Goal: Transaction & Acquisition: Register for event/course

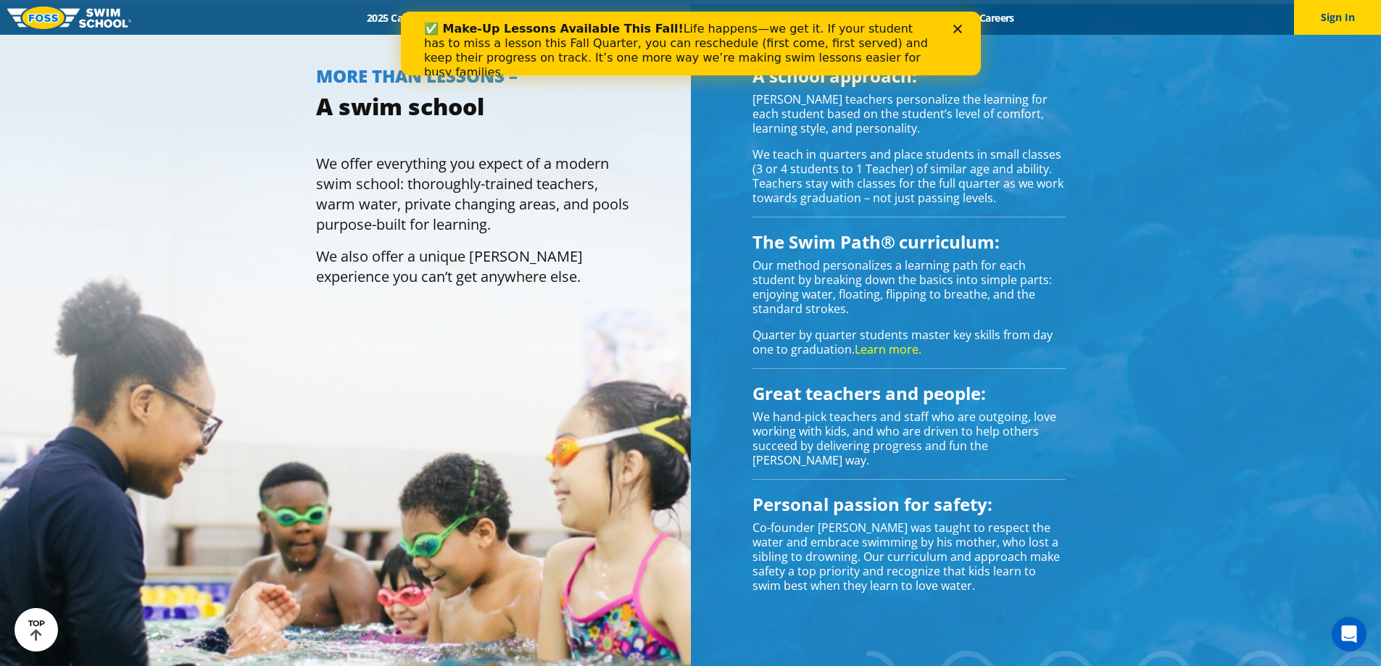
click at [953, 22] on div "✅ Make-Up Lessons Available This Fall! Life happens—we get it. If your student …" at bounding box center [690, 50] width 534 height 67
click at [965, 36] on div "✅ Make-Up Lessons Available This Fall! Life happens—we get it. If your student …" at bounding box center [690, 50] width 580 height 67
click at [965, 33] on div "✅ Make-Up Lessons Available This Fall! Life happens—we get it. If your student …" at bounding box center [690, 50] width 580 height 67
click at [962, 20] on div "✅ Make-Up Lessons Available This Fall! Life happens—we get it. If your student …" at bounding box center [690, 50] width 580 height 67
click at [952, 20] on div "✅ Make-Up Lessons Available This Fall! Life happens—we get it. If your student …" at bounding box center [690, 50] width 534 height 67
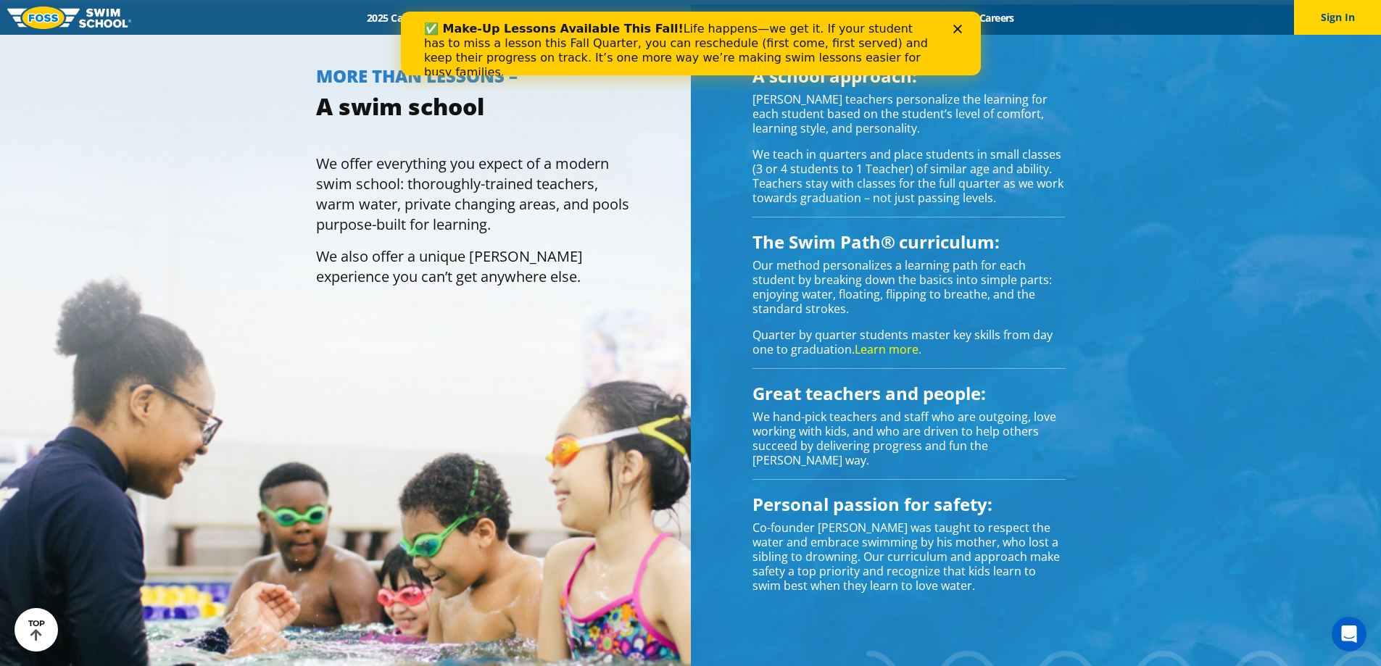
click at [955, 28] on polygon "Close" at bounding box center [956, 29] width 9 height 9
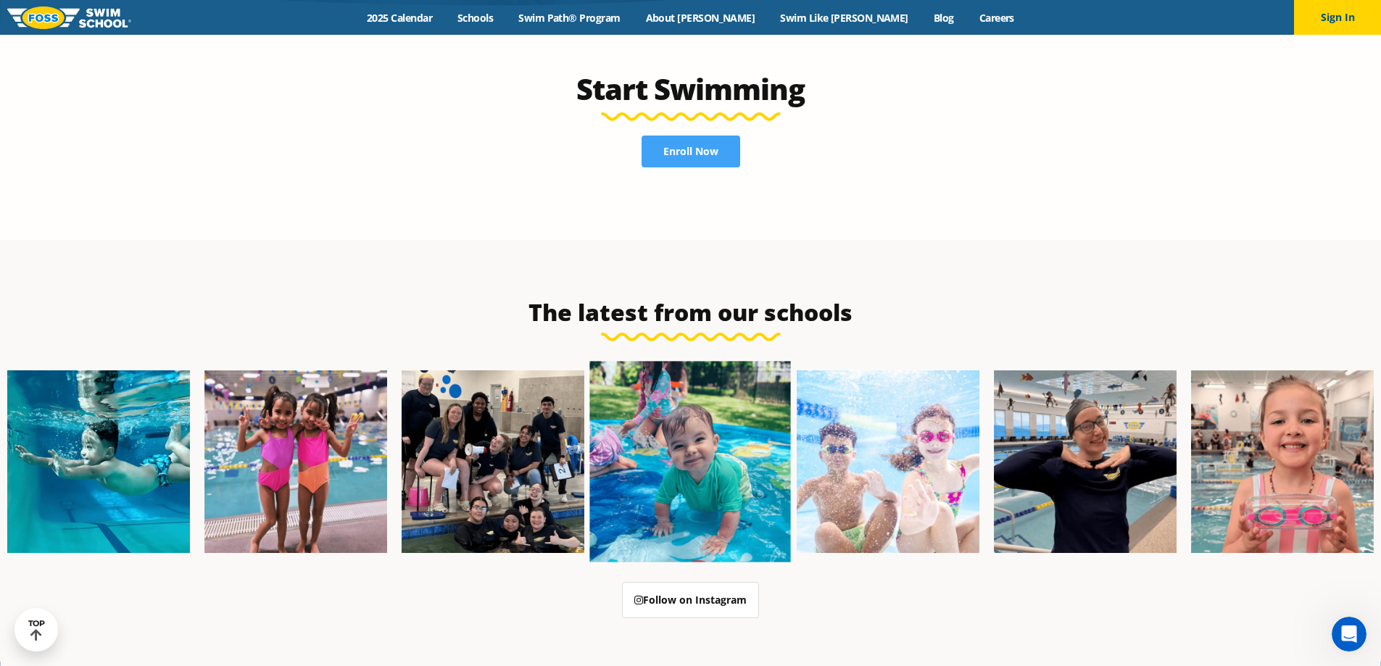
scroll to position [3010, 0]
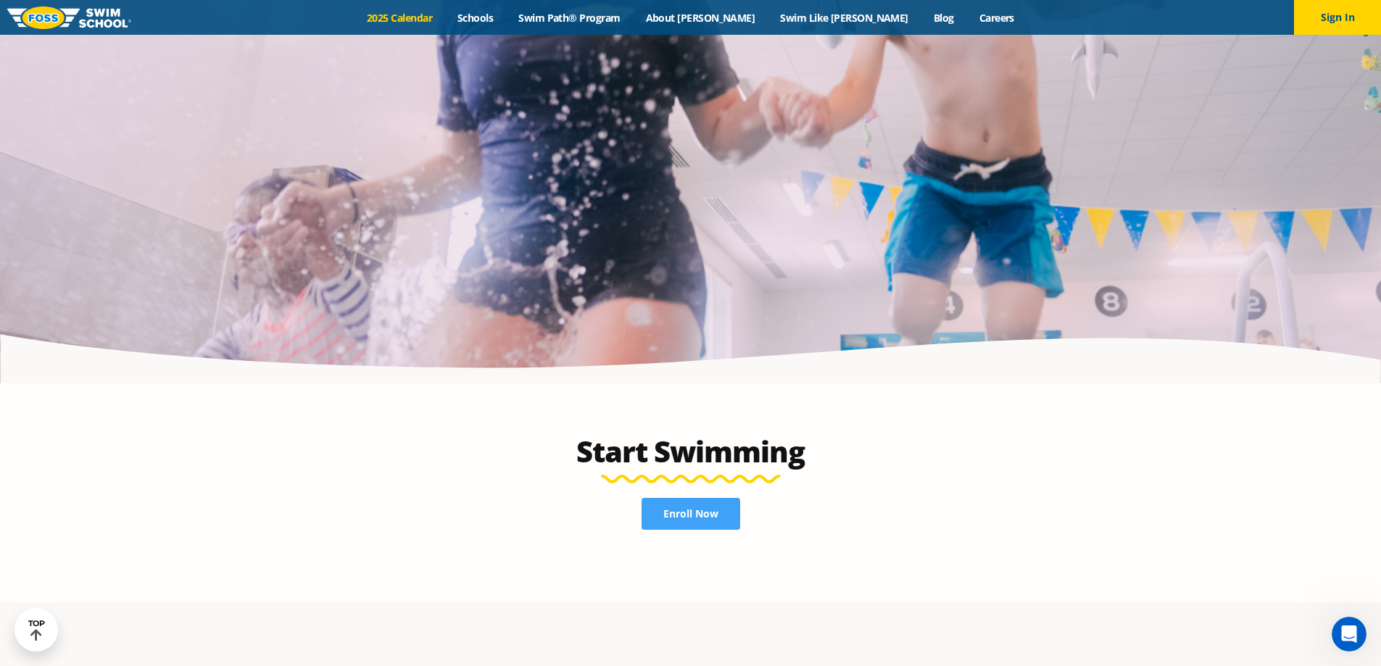
click at [422, 17] on link "2025 Calendar" at bounding box center [399, 18] width 91 height 14
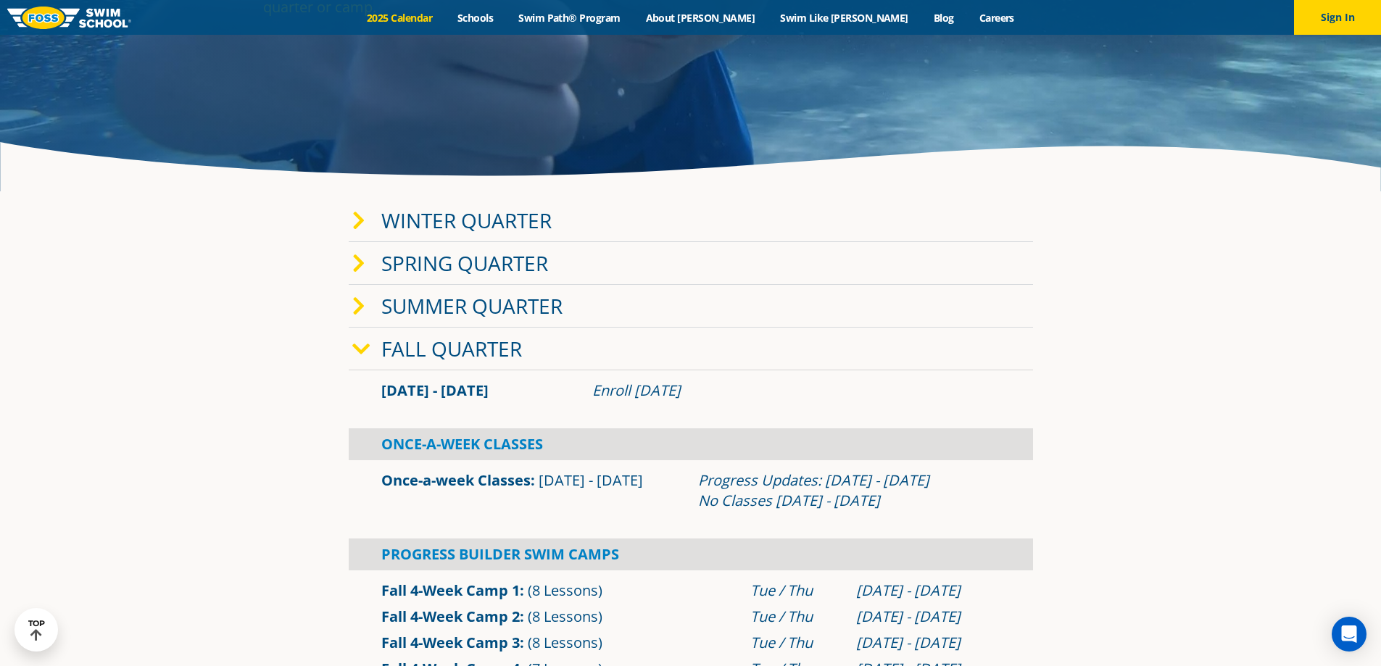
scroll to position [145, 0]
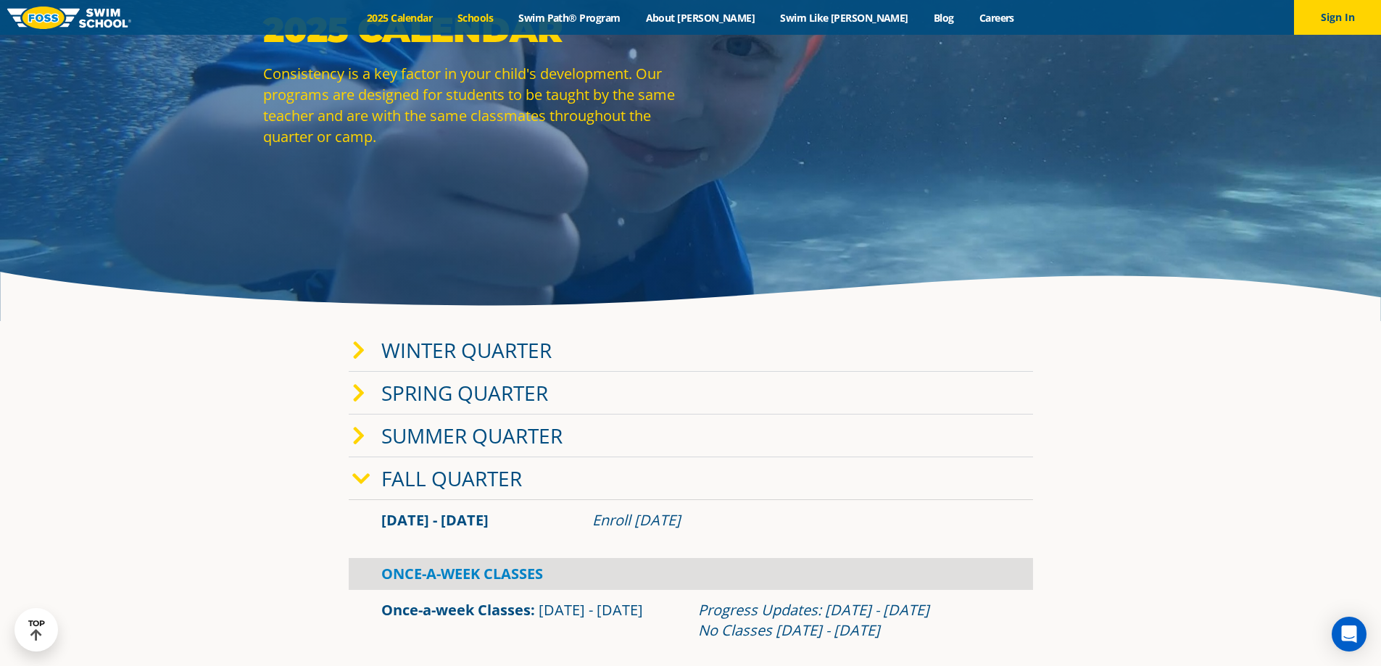
click at [506, 14] on link "Schools" at bounding box center [475, 18] width 61 height 14
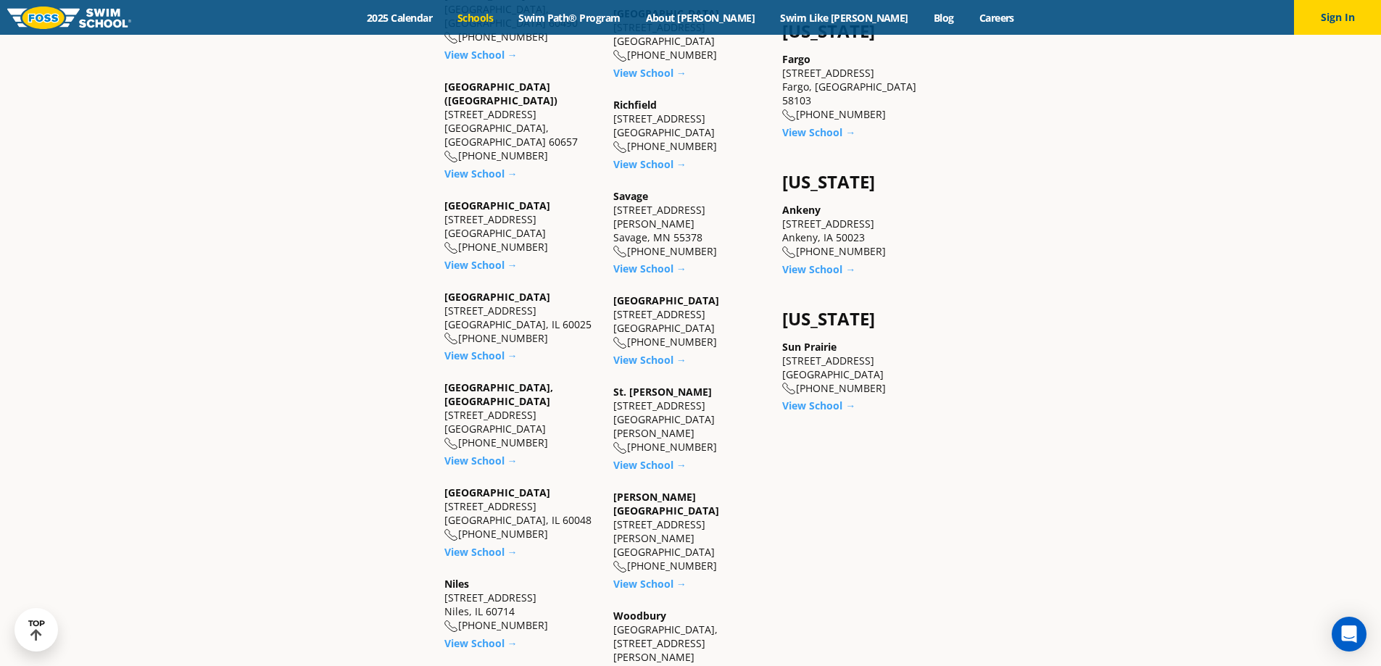
scroll to position [1232, 0]
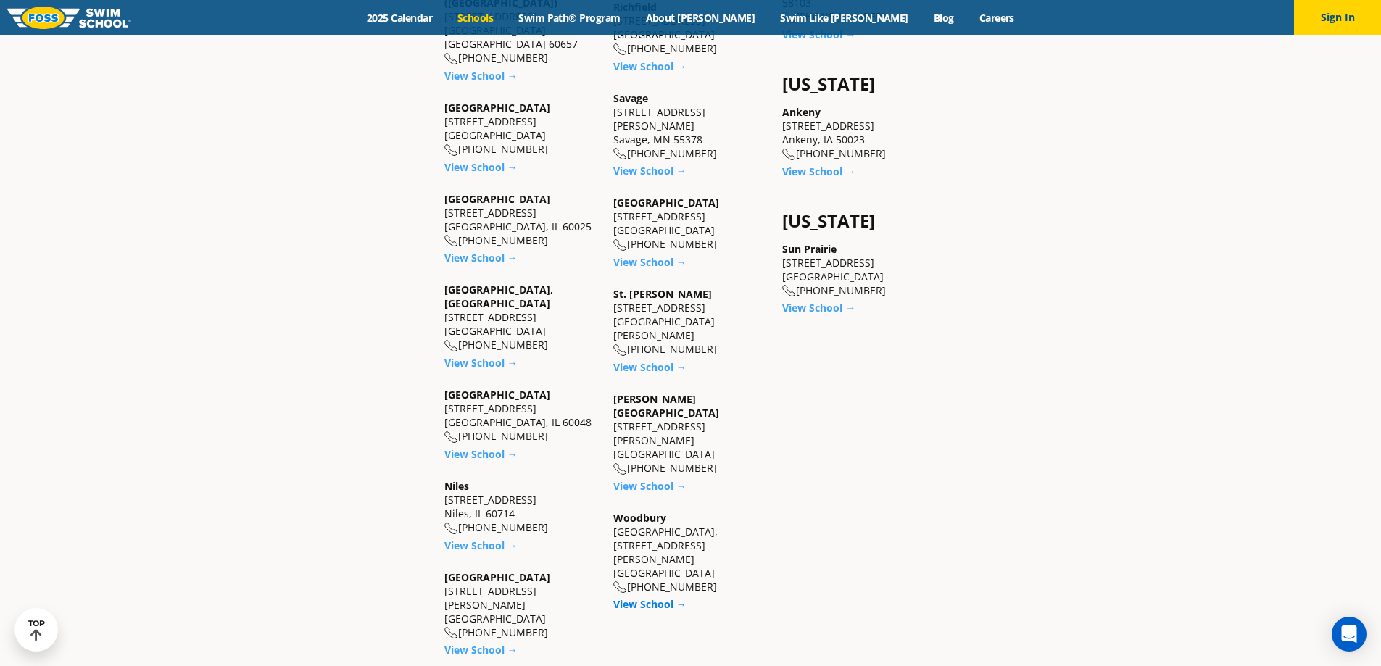
click at [660, 597] on link "View School →" at bounding box center [649, 604] width 73 height 14
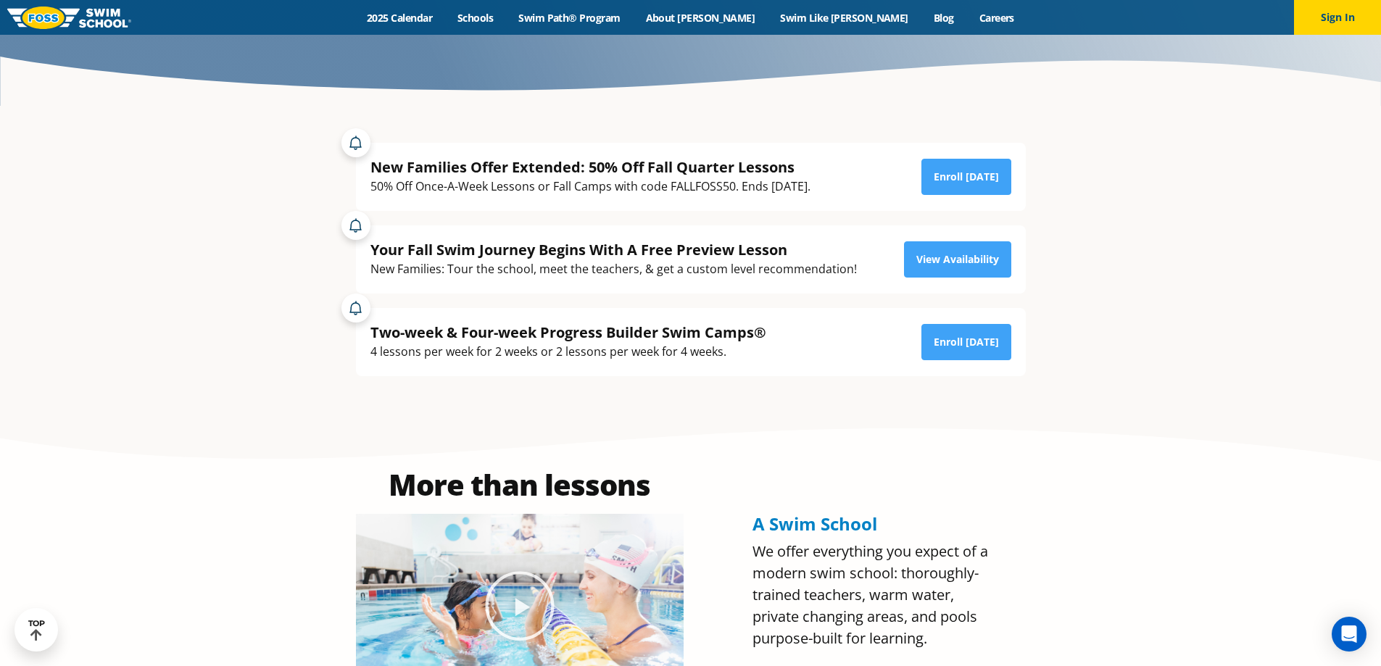
scroll to position [217, 0]
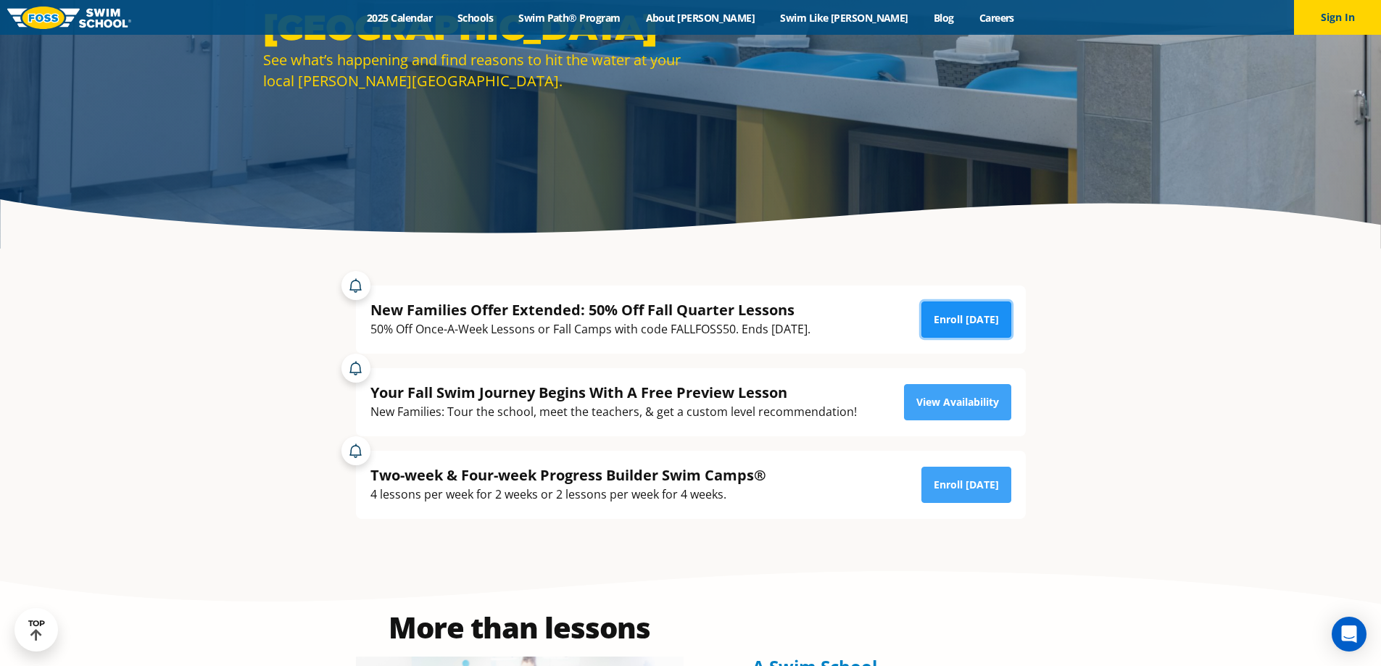
click at [992, 325] on link "Enroll Today" at bounding box center [966, 320] width 90 height 36
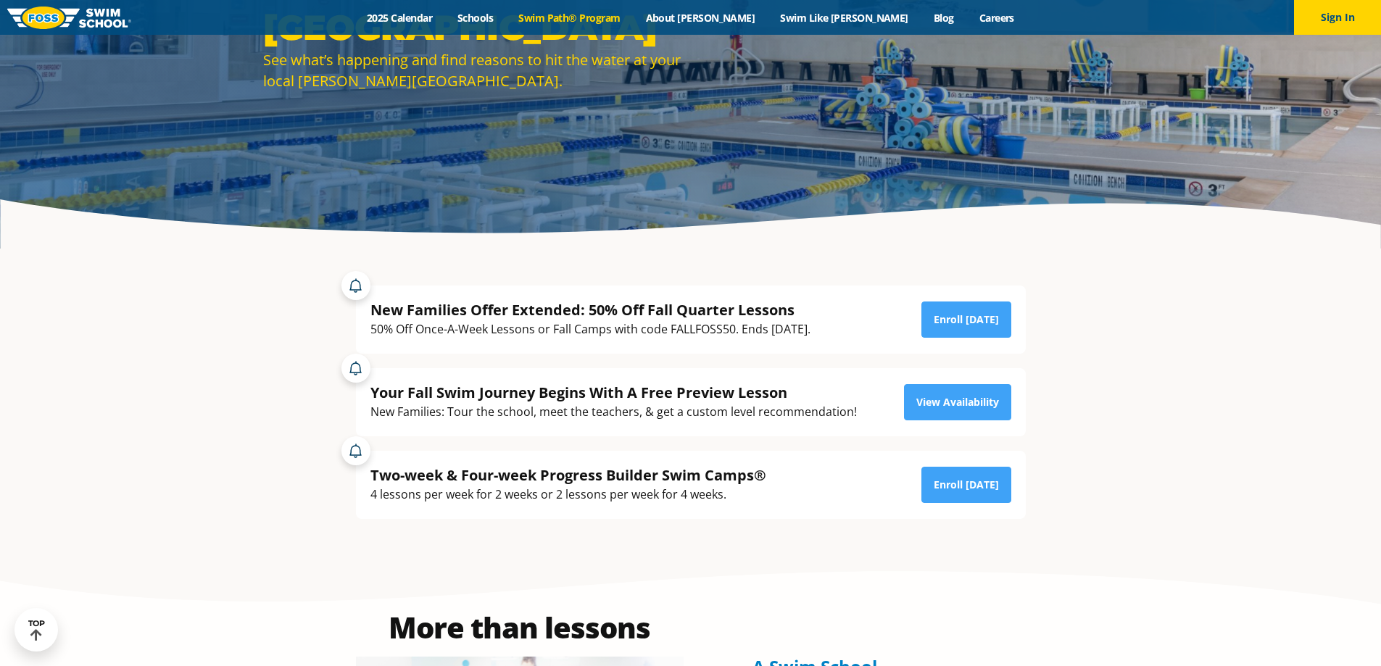
click at [633, 22] on link "Swim Path® Program" at bounding box center [569, 18] width 127 height 14
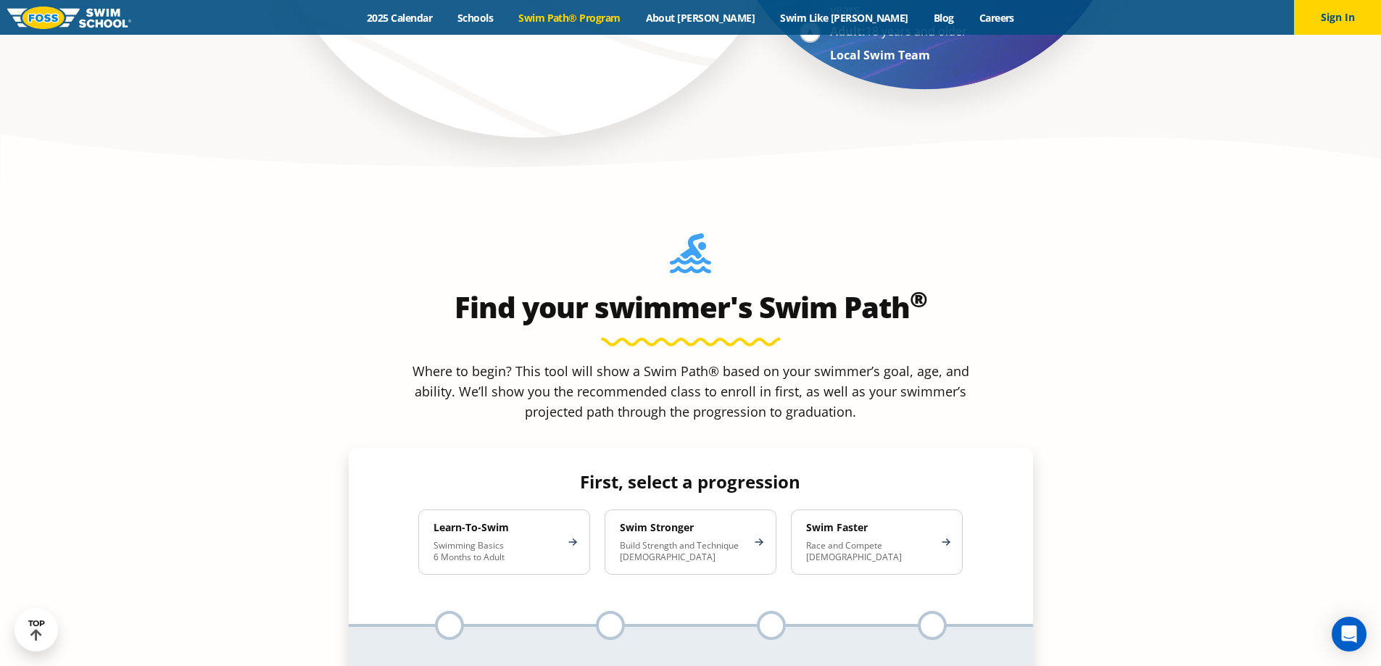
scroll to position [1377, 0]
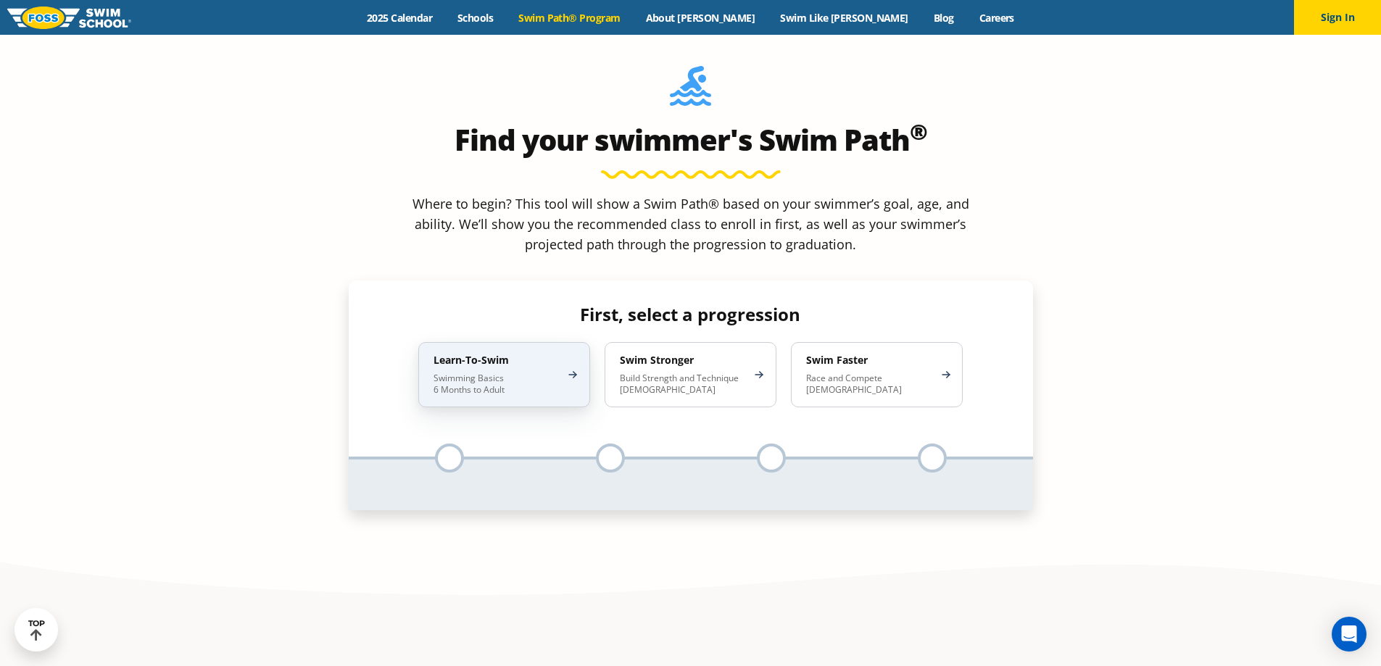
click at [470, 373] on p "Swimming Basics 6 Months to Adult" at bounding box center [496, 384] width 127 height 23
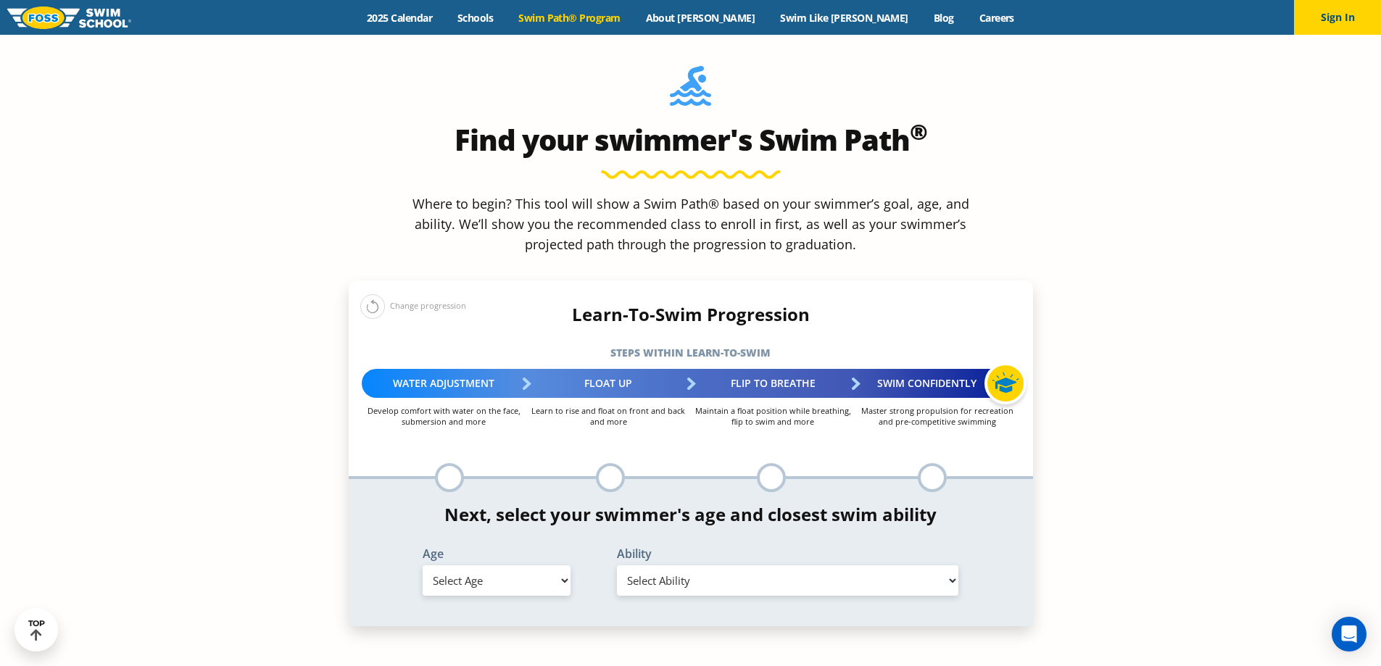
click at [486, 565] on select "Select Age [DEMOGRAPHIC_DATA] months - 1 year 1 year 2 years 3 years 4 years 5 …" at bounding box center [497, 580] width 148 height 30
select select "2-years"
click at [423, 565] on select "Select Age 6 months - 1 year 1 year 2 years 3 years 4 years 5 years 6 years 7 y…" at bounding box center [497, 580] width 148 height 30
click at [758, 565] on select "Select Ability First in-water experience Comfortable with water poured over the…" at bounding box center [788, 580] width 342 height 30
select select "2-years-comfortable-with-water-poured-over-their-head-but-not-eyes-and-ears"
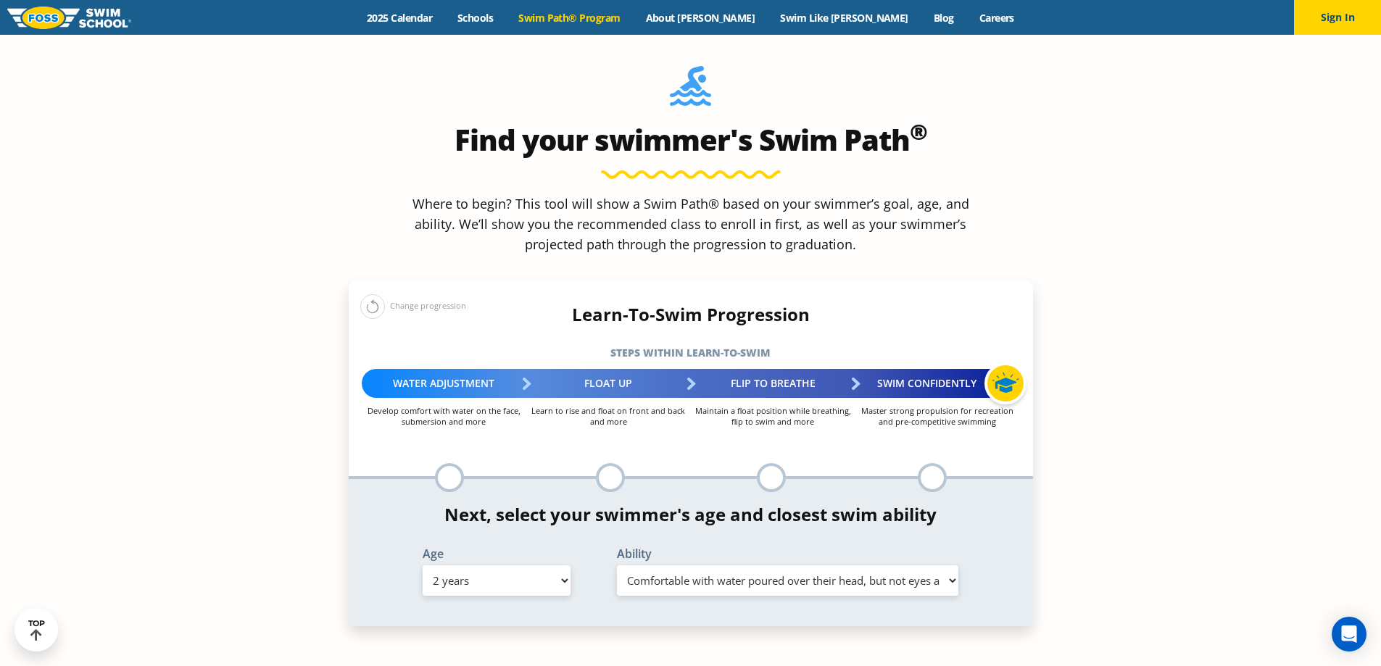
click at [617, 565] on select "Select Ability First in-water experience Comfortable with water poured over the…" at bounding box center [788, 580] width 342 height 30
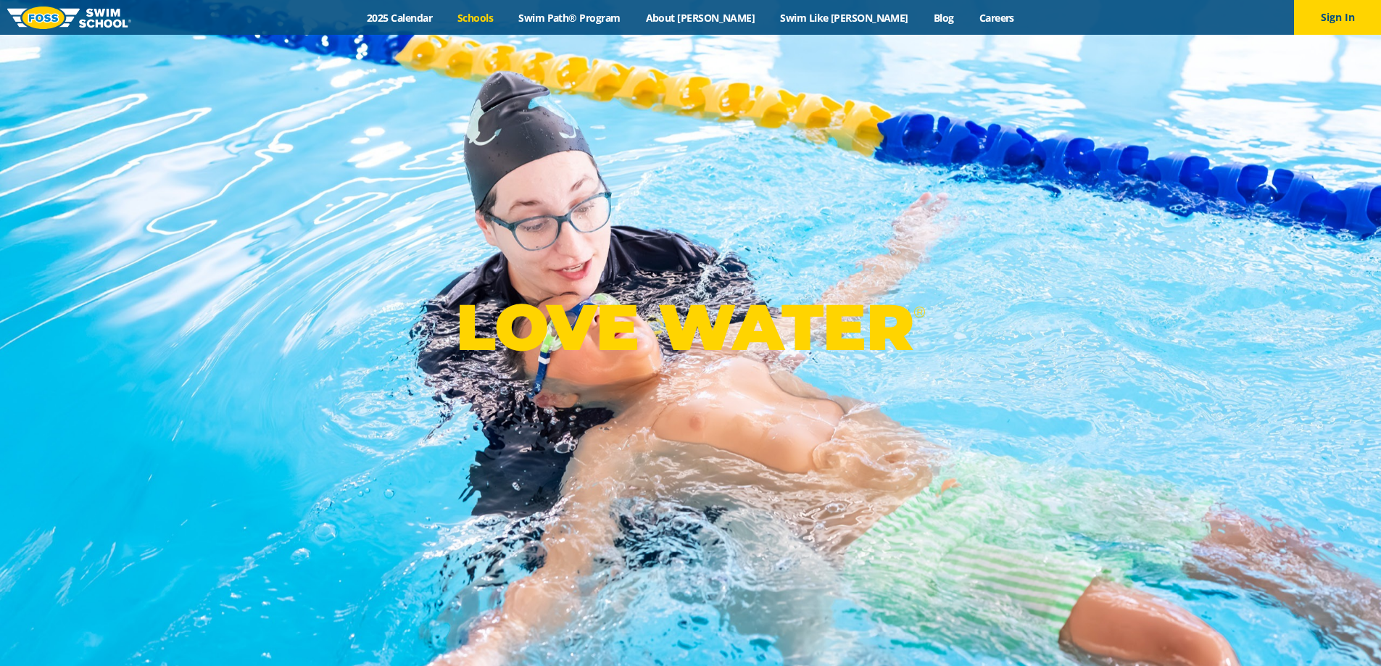
click at [506, 17] on link "Schools" at bounding box center [475, 18] width 61 height 14
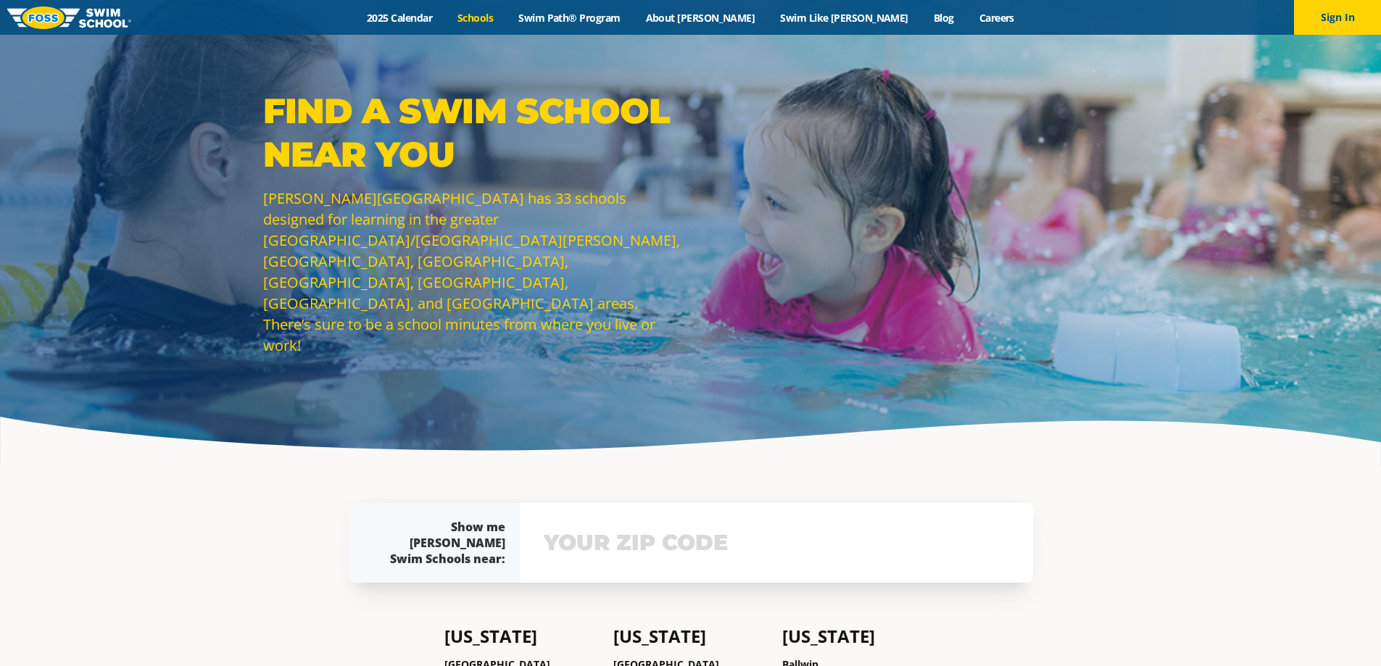
click at [445, 20] on link "2025 Calendar" at bounding box center [399, 18] width 91 height 14
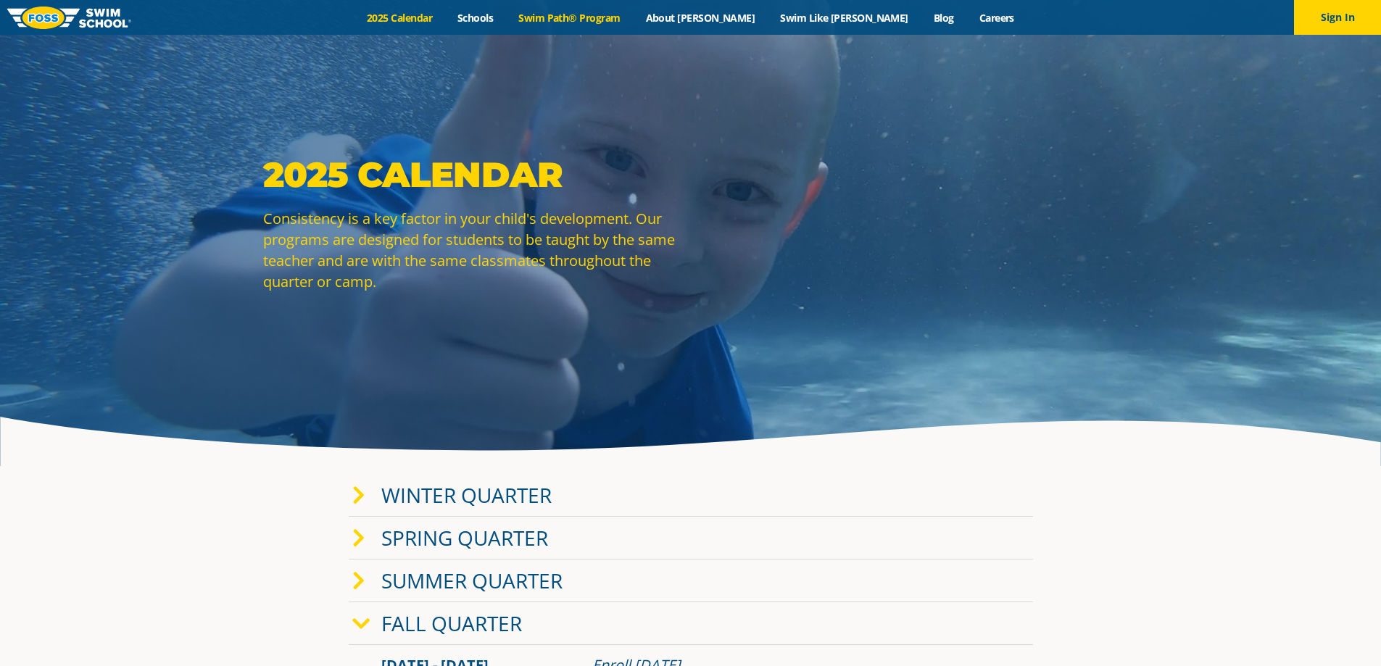
click at [595, 17] on link "Swim Path® Program" at bounding box center [569, 18] width 127 height 14
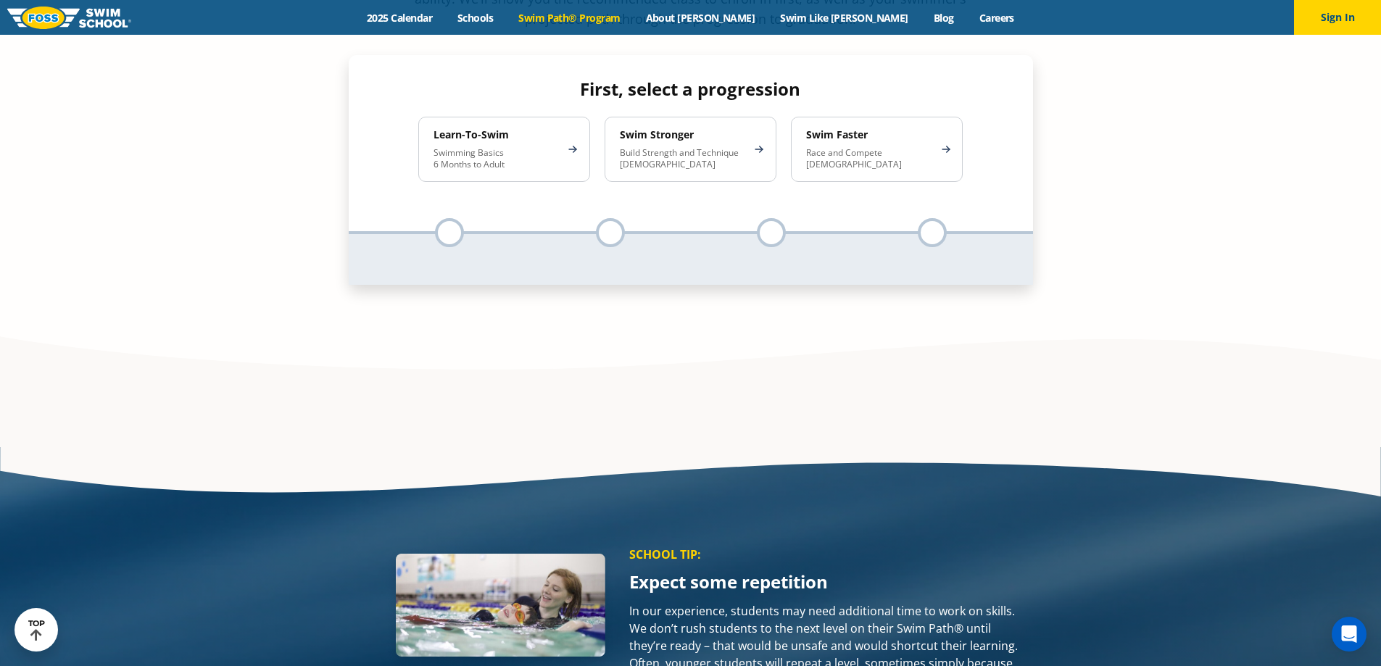
scroll to position [1595, 0]
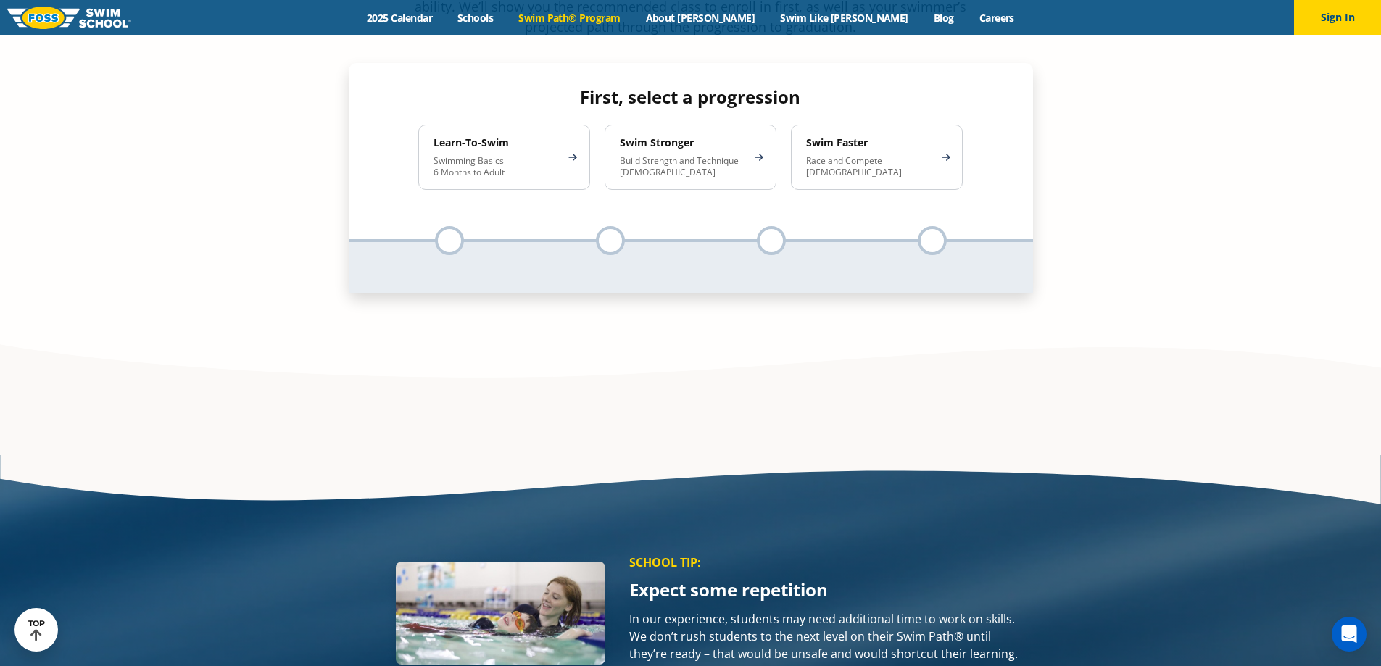
click at [441, 226] on div at bounding box center [449, 240] width 29 height 29
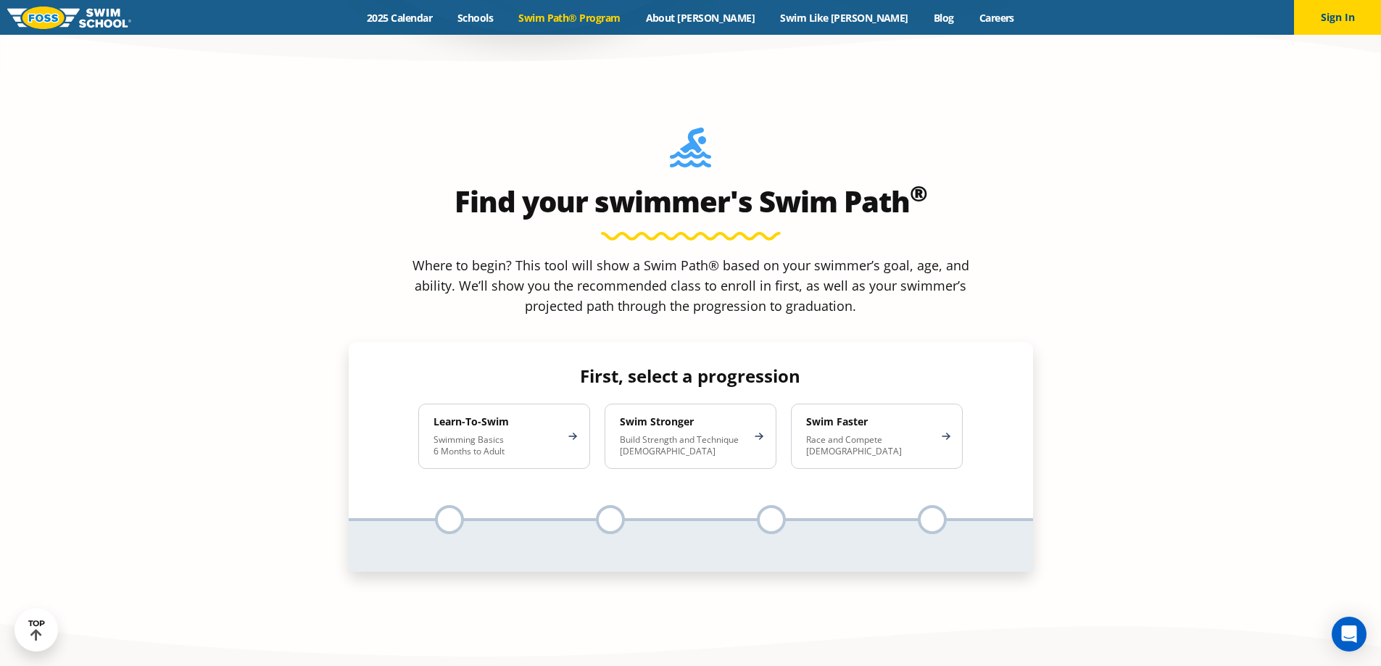
scroll to position [1232, 0]
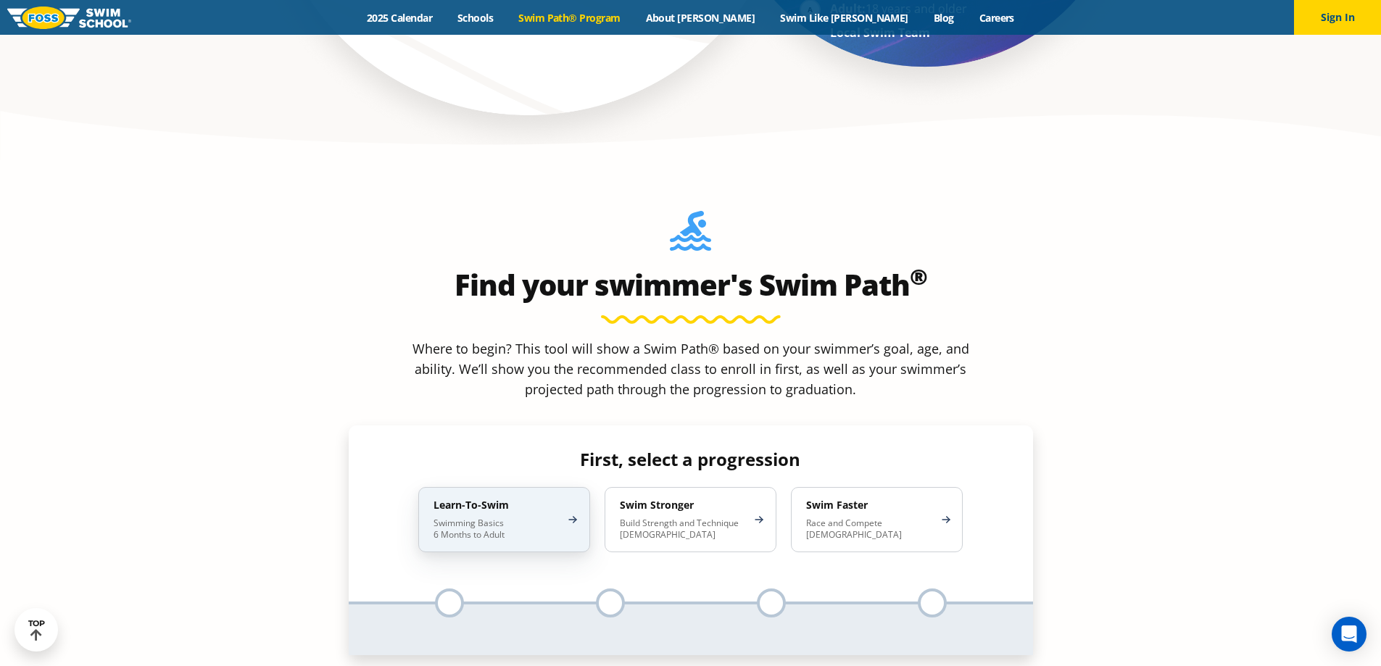
click at [472, 499] on h4 "Learn-To-Swim" at bounding box center [496, 505] width 127 height 13
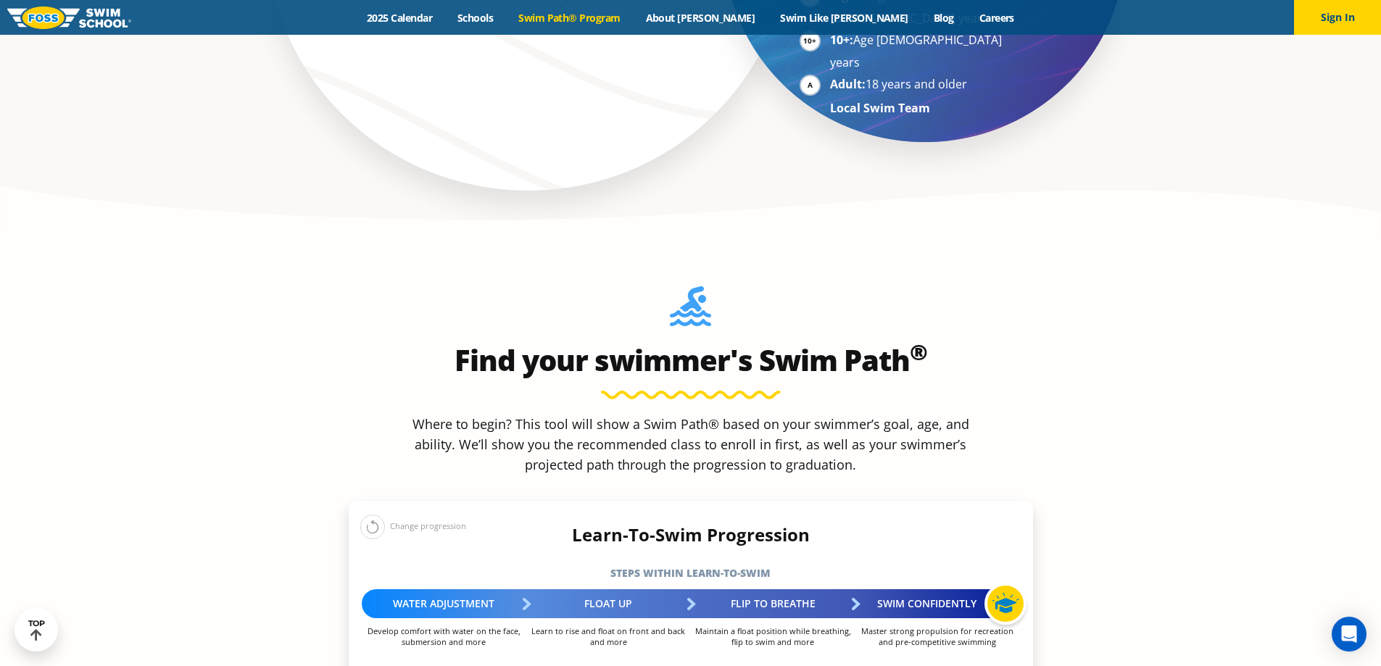
scroll to position [1015, 0]
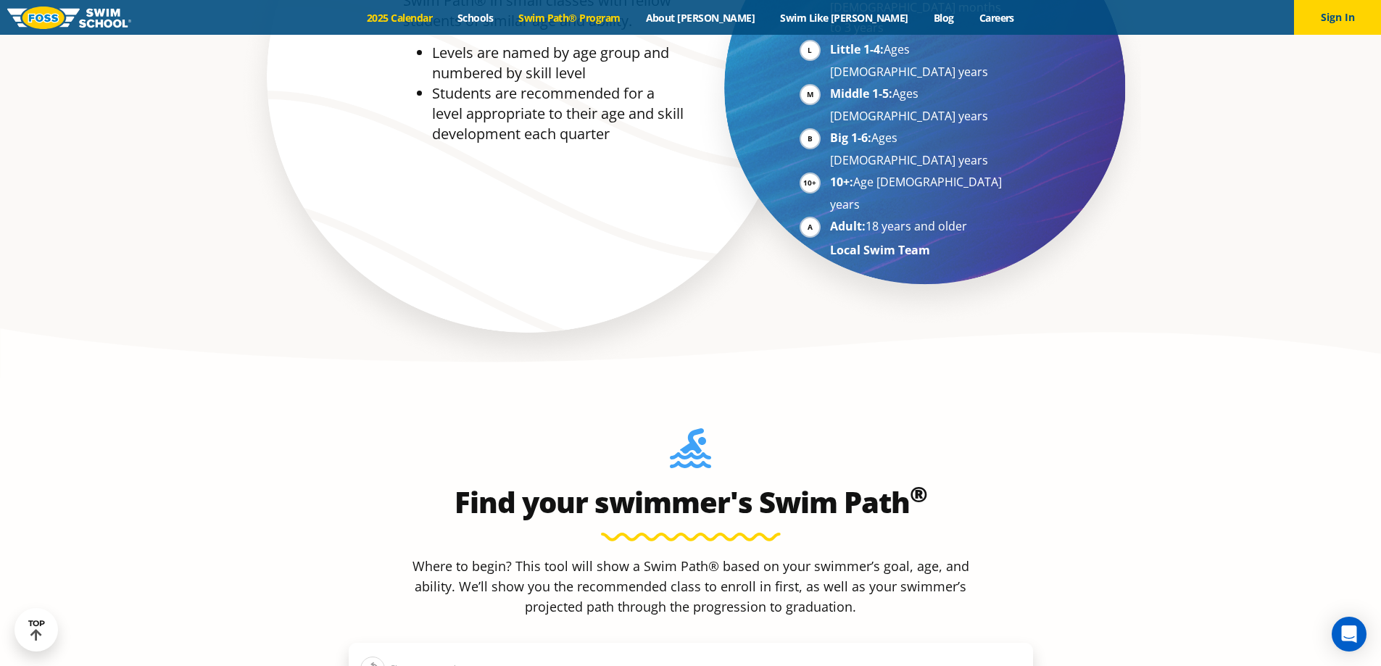
click at [445, 20] on link "2025 Calendar" at bounding box center [399, 18] width 91 height 14
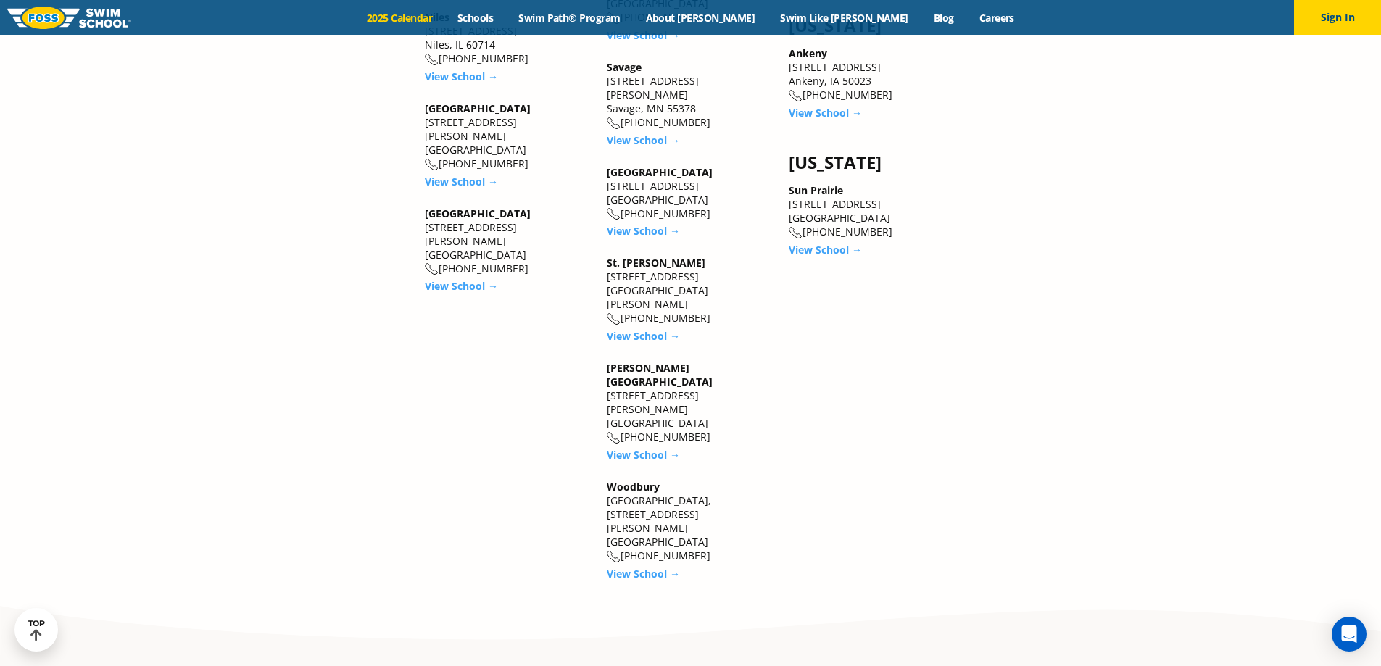
scroll to position [2030, 0]
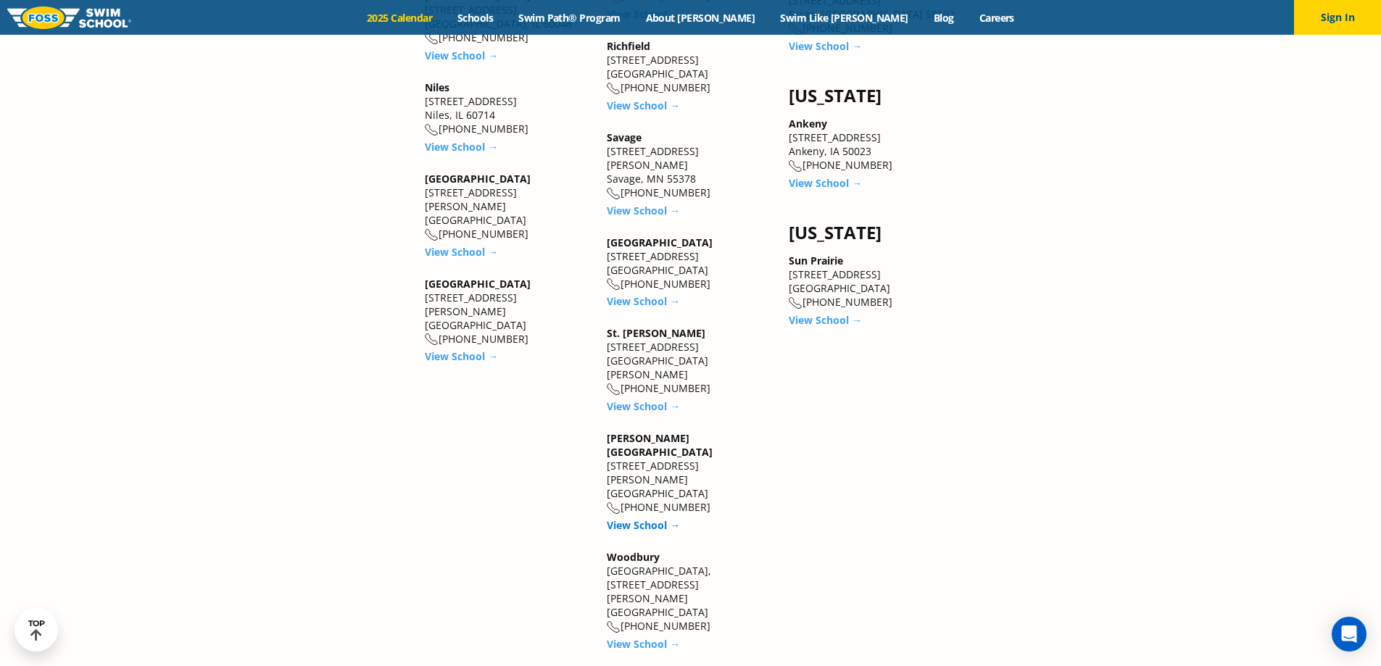
click at [638, 518] on link "View School →" at bounding box center [643, 525] width 73 height 14
